Goal: Use online tool/utility: Use online tool/utility

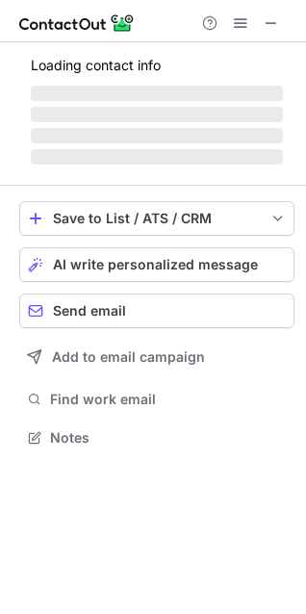
scroll to position [467, 306]
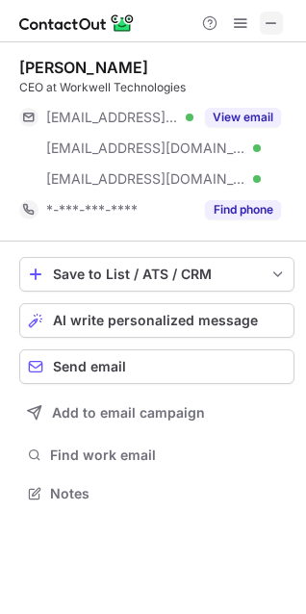
click at [271, 21] on span at bounding box center [271, 22] width 15 height 15
